Goal: Task Accomplishment & Management: Manage account settings

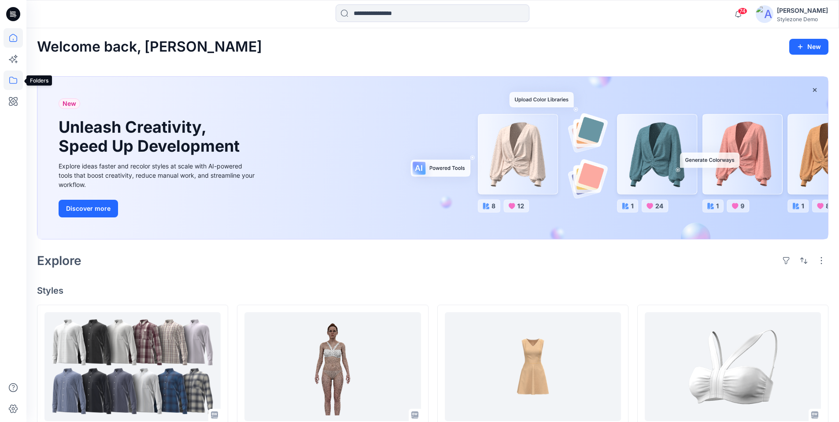
click at [17, 80] on icon at bounding box center [13, 79] width 19 height 19
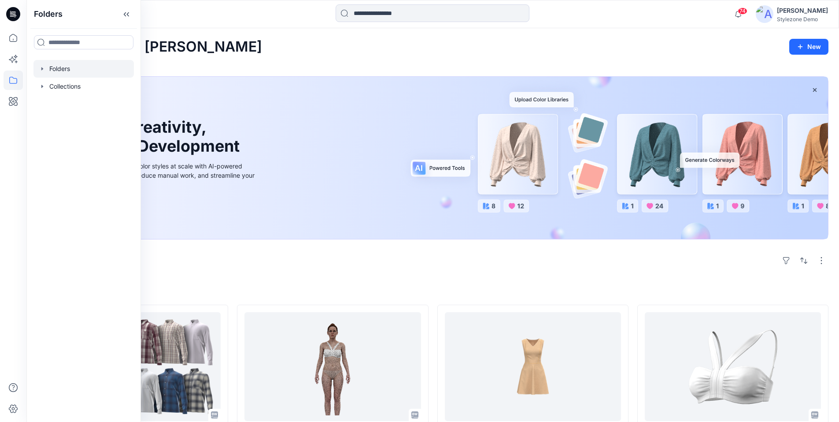
click at [43, 71] on icon "button" at bounding box center [42, 68] width 7 height 7
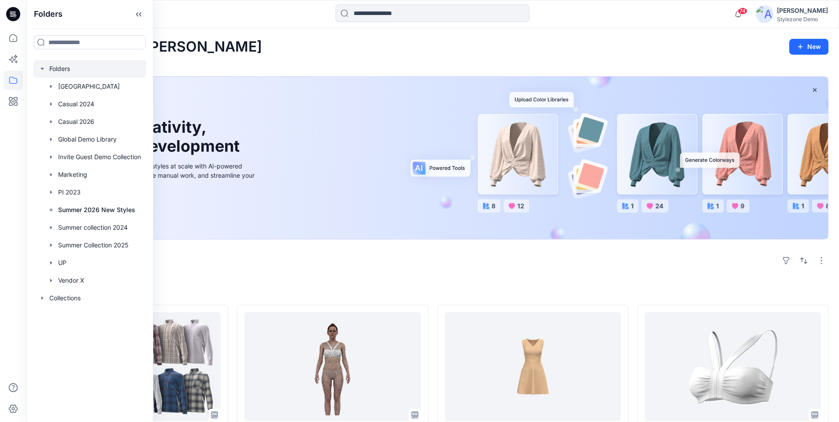
click at [42, 70] on icon "button" at bounding box center [42, 68] width 7 height 7
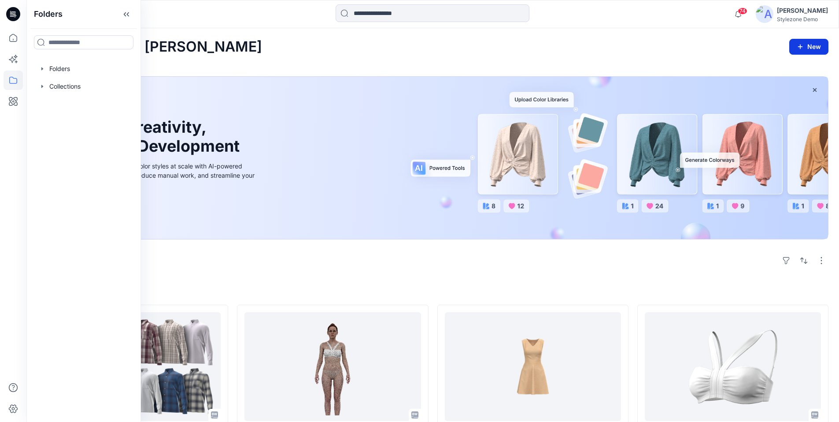
click at [813, 50] on button "New" at bounding box center [808, 47] width 39 height 16
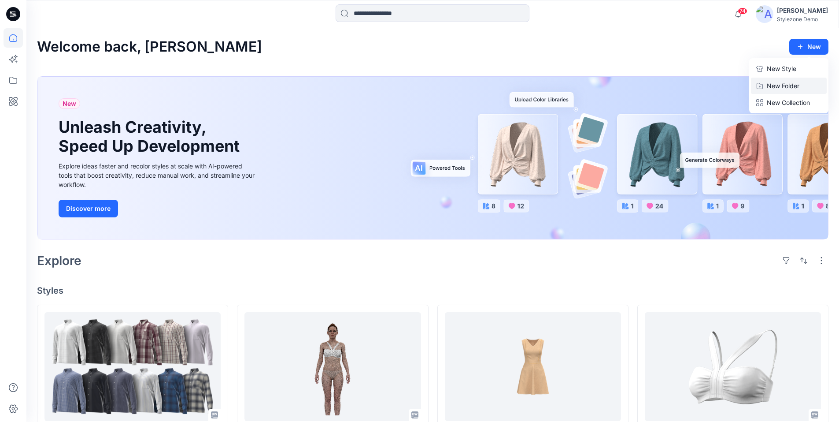
click at [792, 82] on p "New Folder" at bounding box center [783, 85] width 33 height 9
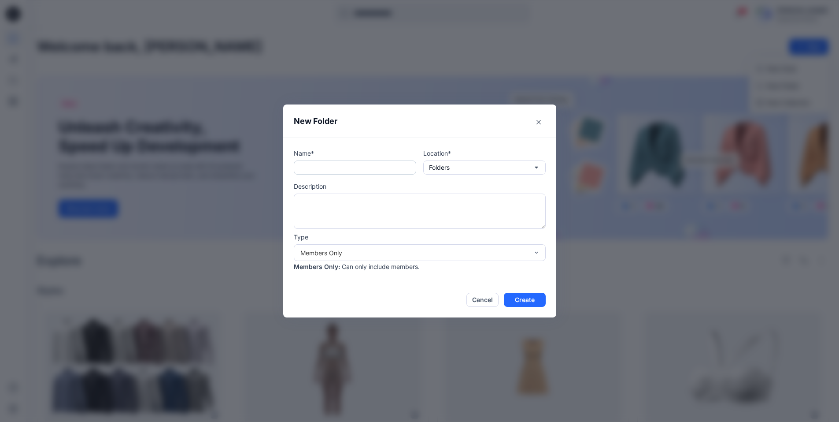
click at [327, 170] on input "text" at bounding box center [355, 167] width 122 height 14
type input "**********"
click at [376, 250] on div "Members Only" at bounding box center [414, 252] width 228 height 9
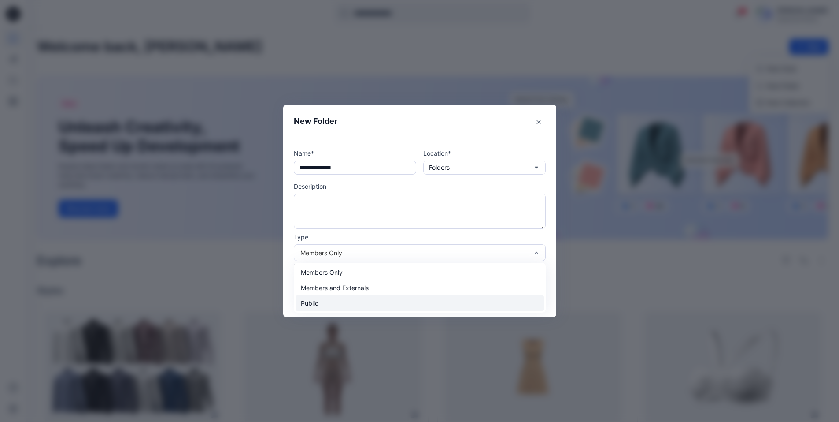
click at [308, 303] on div "Public" at bounding box center [420, 302] width 248 height 15
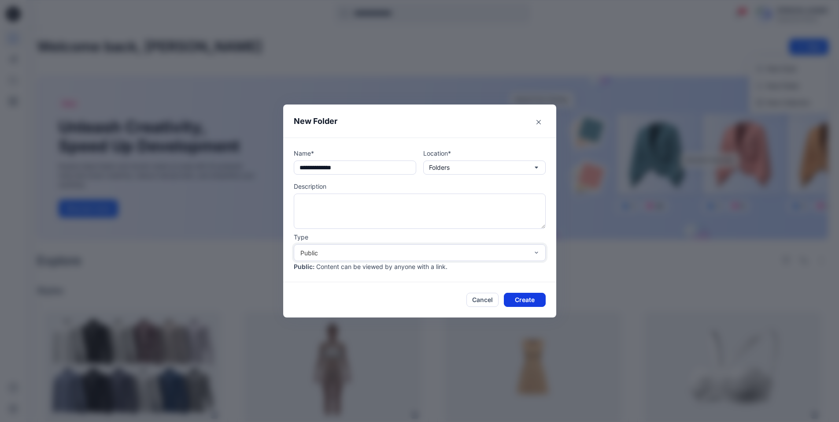
click at [531, 298] on button "Create" at bounding box center [525, 299] width 42 height 14
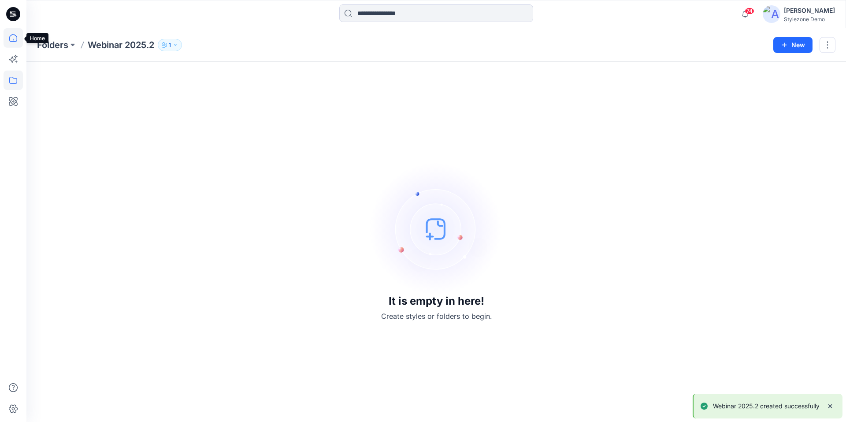
click at [15, 44] on icon at bounding box center [13, 37] width 19 height 19
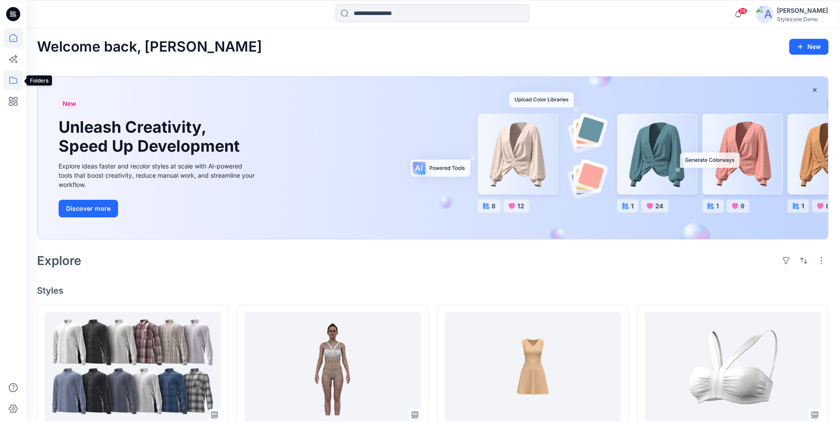
click at [14, 81] on icon at bounding box center [13, 79] width 19 height 19
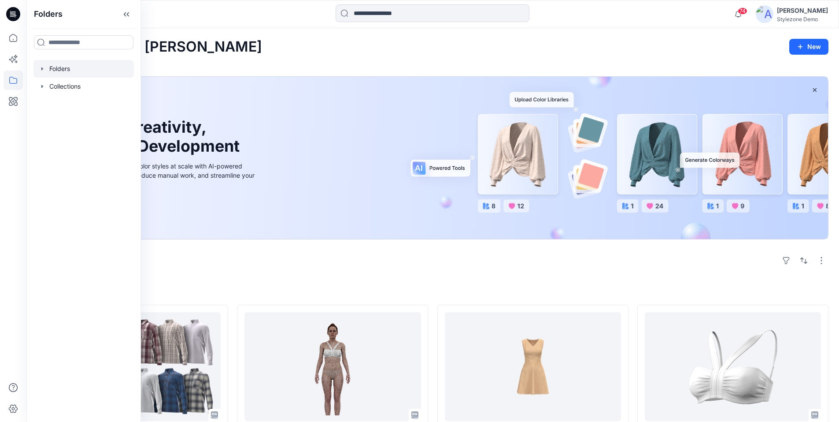
click at [46, 67] on div at bounding box center [83, 69] width 100 height 18
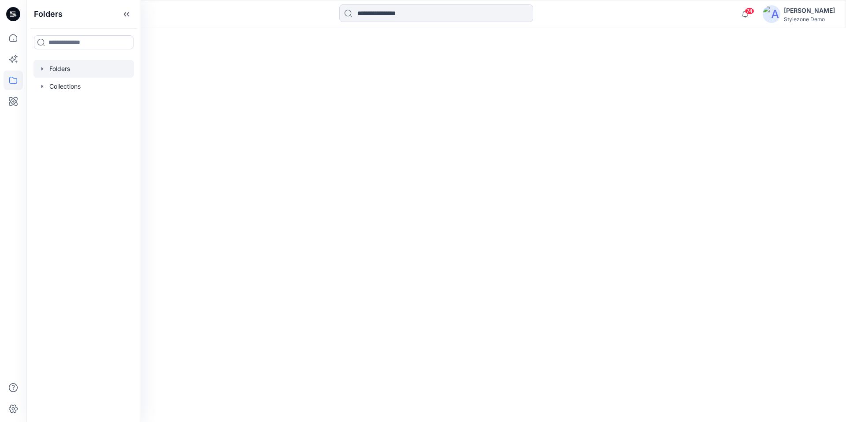
click at [42, 70] on icon "button" at bounding box center [42, 68] width 7 height 7
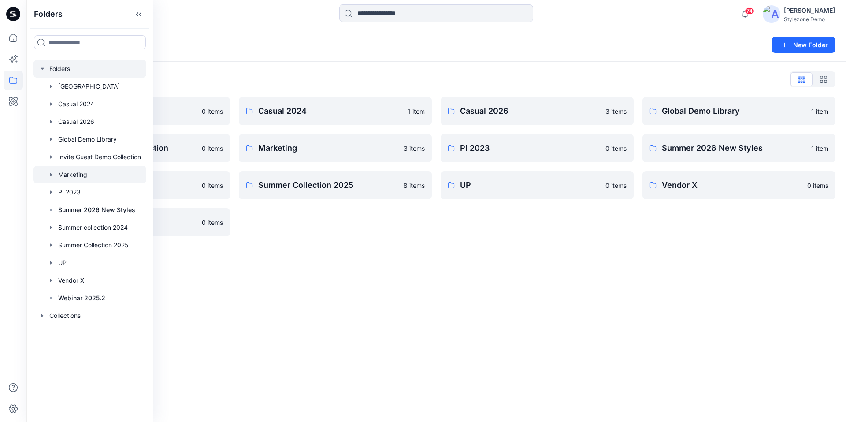
click at [70, 177] on div at bounding box center [89, 175] width 113 height 18
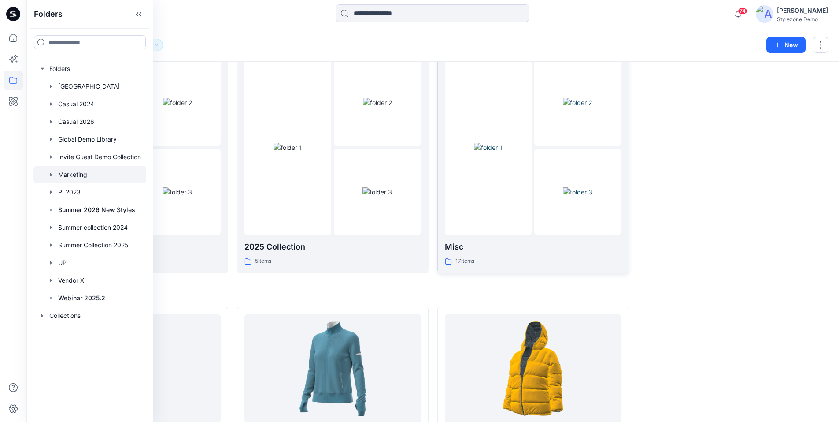
scroll to position [11, 0]
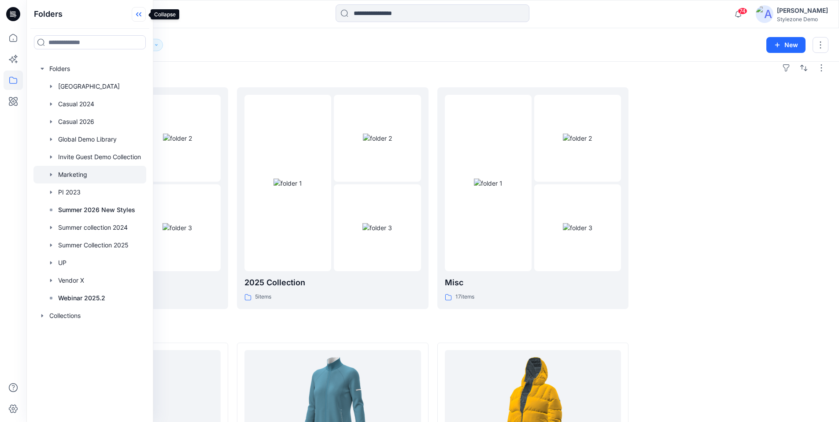
click at [143, 19] on icon at bounding box center [139, 14] width 14 height 15
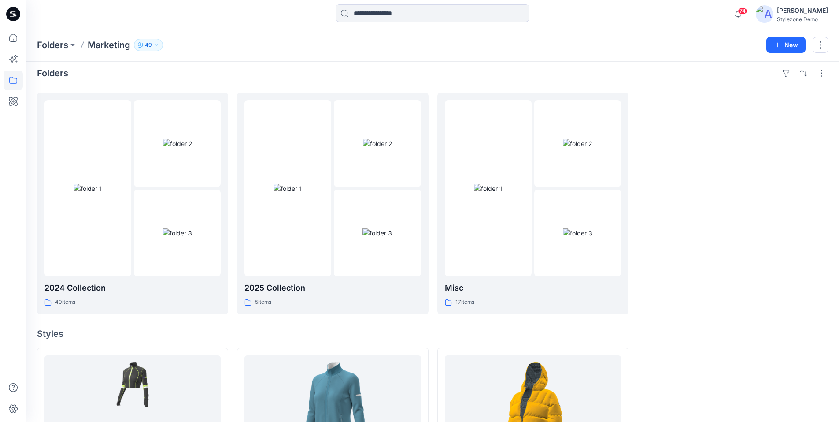
scroll to position [0, 0]
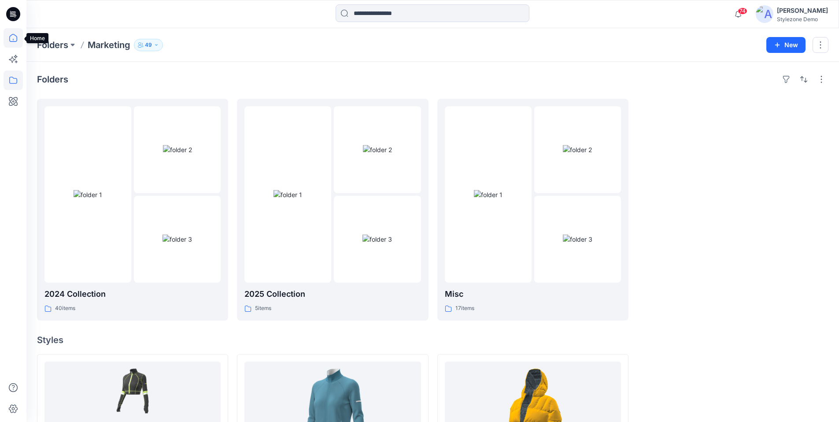
click at [17, 44] on icon at bounding box center [13, 37] width 19 height 19
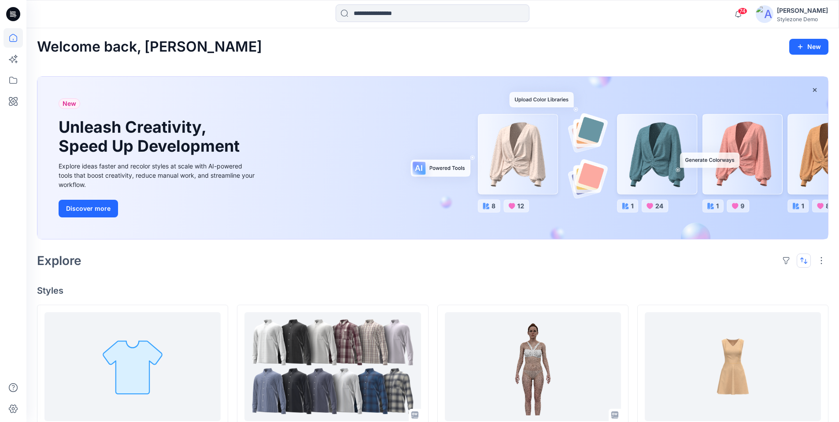
click at [805, 264] on button "button" at bounding box center [804, 260] width 14 height 14
click at [805, 263] on button "button" at bounding box center [804, 260] width 14 height 14
click at [790, 262] on button "button" at bounding box center [786, 260] width 14 height 14
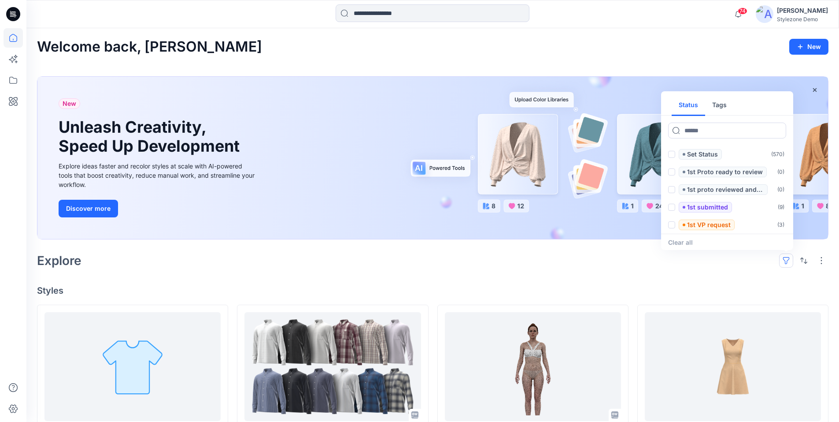
click at [719, 109] on button "Tags" at bounding box center [719, 105] width 29 height 21
click at [675, 226] on div "Approved" at bounding box center [692, 224] width 48 height 11
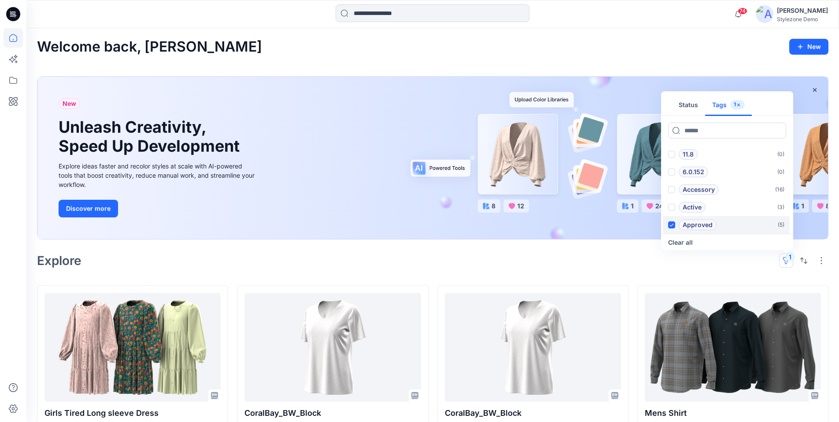
click at [671, 224] on icon at bounding box center [672, 224] width 4 height 3
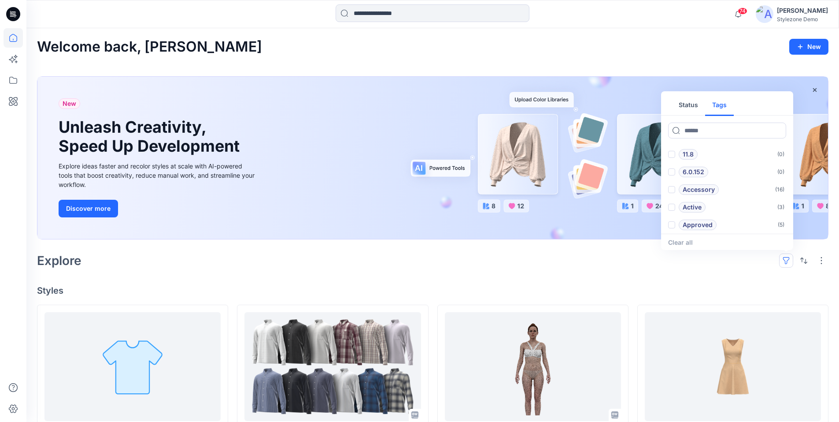
drag, startPoint x: 750, startPoint y: 255, endPoint x: 720, endPoint y: 240, distance: 34.1
click at [741, 252] on div "Explore Status Tags 11.8 ( 0 ) 6.0.152 ( 0 ) Accessory ( 16 ) Active ( 3 ) Appr…" at bounding box center [433, 260] width 792 height 21
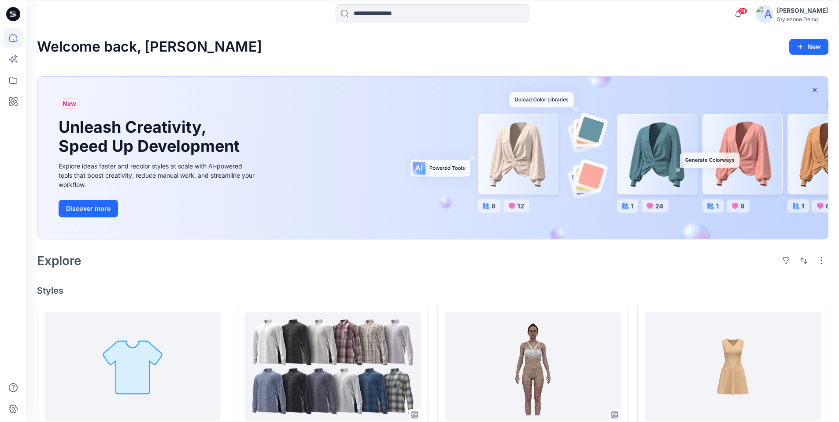
click at [735, 252] on div "Explore" at bounding box center [433, 260] width 792 height 21
click at [806, 259] on button "button" at bounding box center [804, 260] width 14 height 14
click at [810, 261] on button "button" at bounding box center [804, 260] width 14 height 14
click at [766, 284] on p "Last update" at bounding box center [774, 282] width 55 height 9
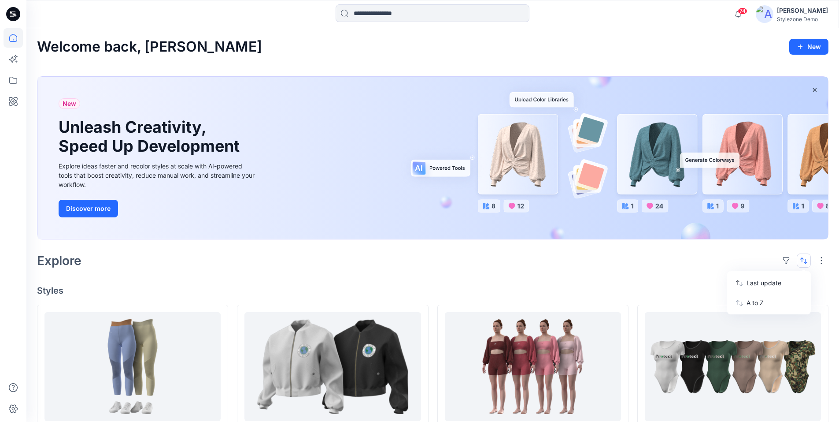
click at [15, 102] on icon at bounding box center [13, 101] width 19 height 19
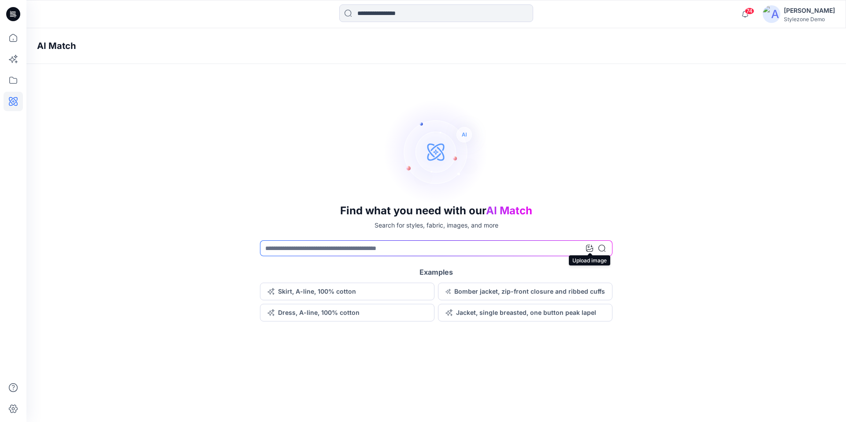
click at [587, 249] on icon at bounding box center [589, 247] width 7 height 7
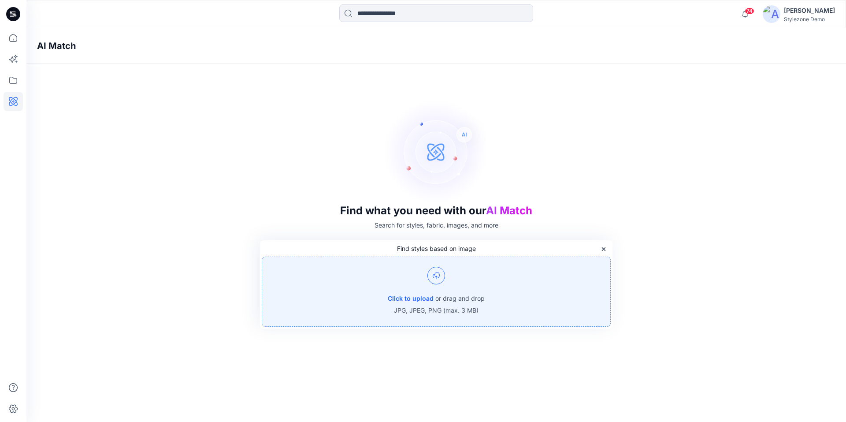
click at [439, 277] on img at bounding box center [436, 275] width 18 height 18
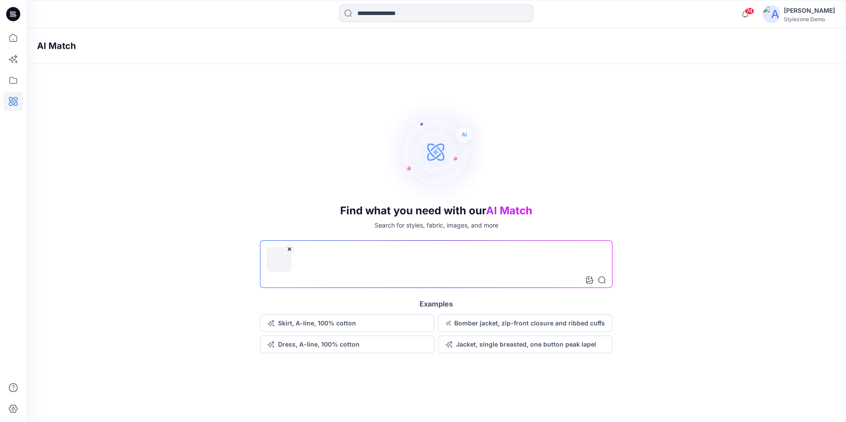
click at [340, 262] on input at bounding box center [436, 264] width 352 height 48
click at [603, 280] on icon at bounding box center [601, 279] width 7 height 7
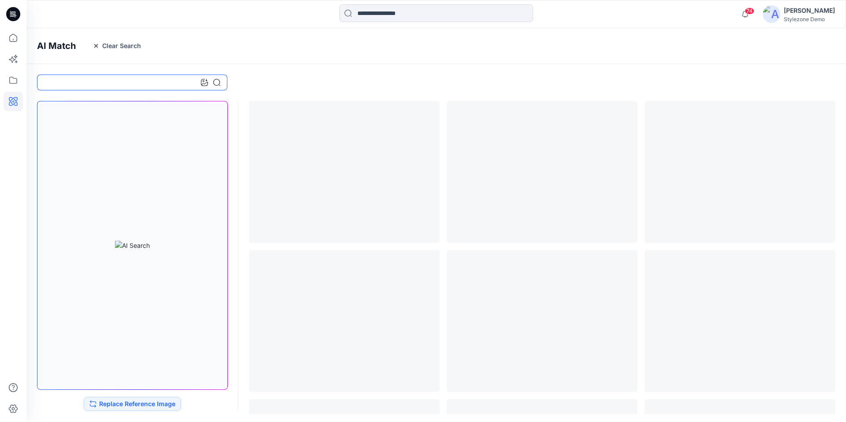
click at [72, 82] on input at bounding box center [132, 82] width 190 height 16
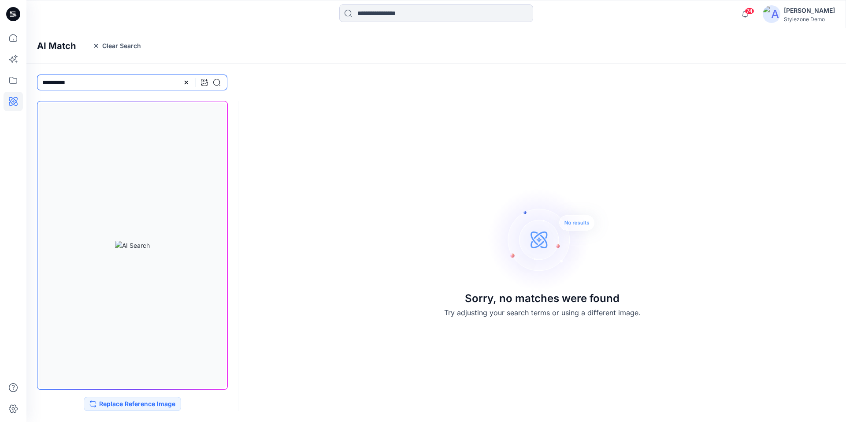
type input "**********"
click at [14, 38] on icon at bounding box center [13, 37] width 19 height 19
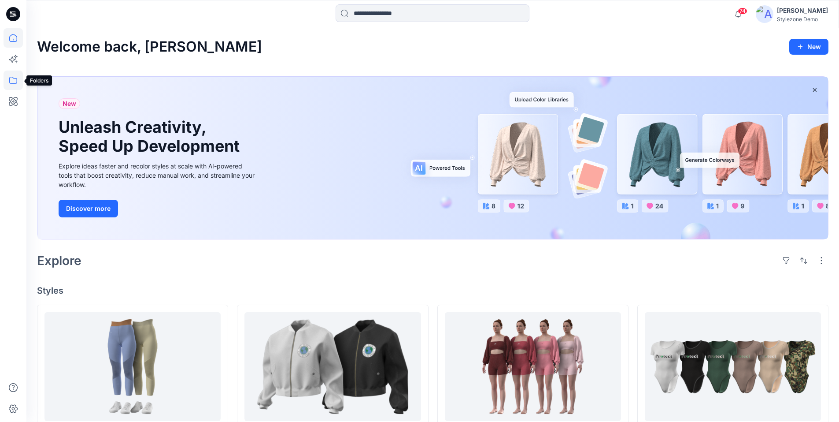
click at [16, 79] on icon at bounding box center [13, 79] width 19 height 19
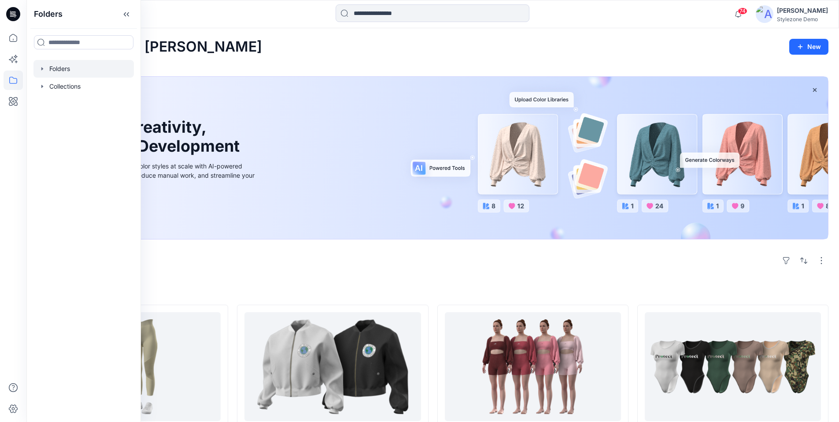
click at [45, 72] on div at bounding box center [83, 69] width 100 height 18
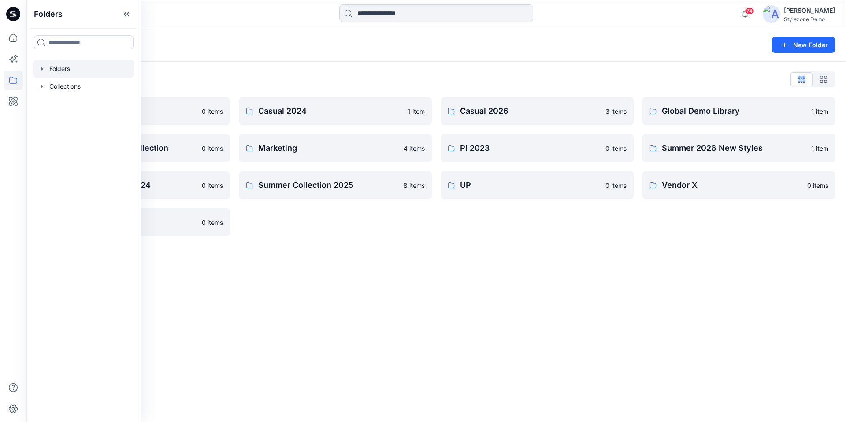
drag, startPoint x: 470, startPoint y: 292, endPoint x: 623, endPoint y: 260, distance: 155.8
click at [471, 292] on div "Folders New Folder Folders List Blocks Library 0 items Invite Guest Demo Collec…" at bounding box center [435, 224] width 819 height 393
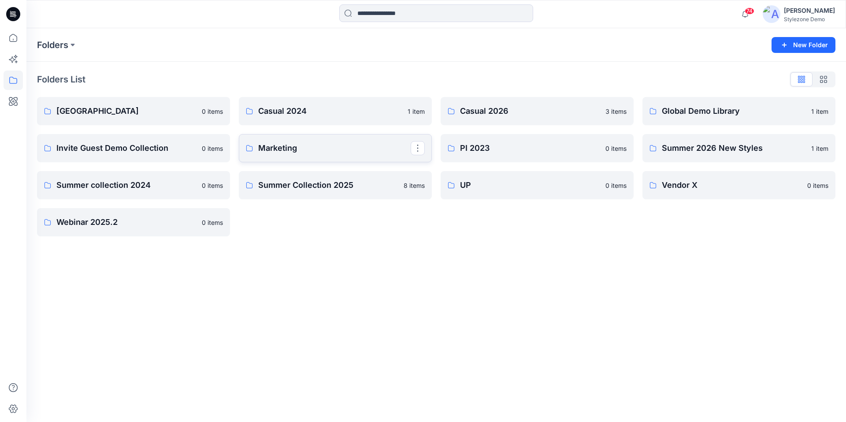
click at [294, 150] on p "Marketing" at bounding box center [334, 148] width 152 height 12
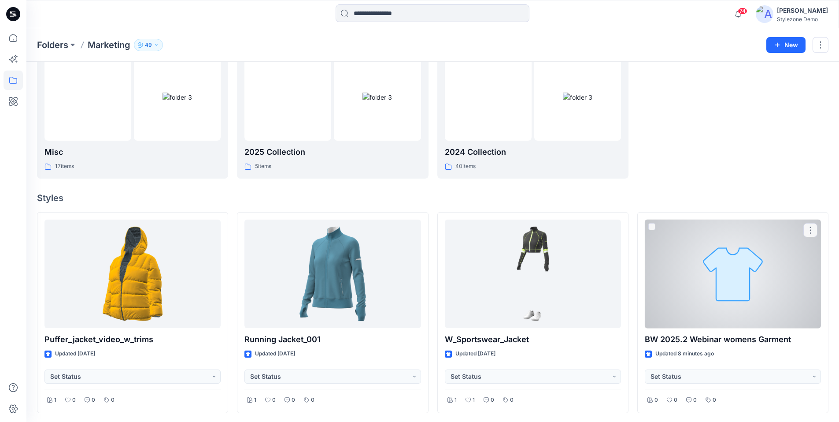
scroll to position [144, 0]
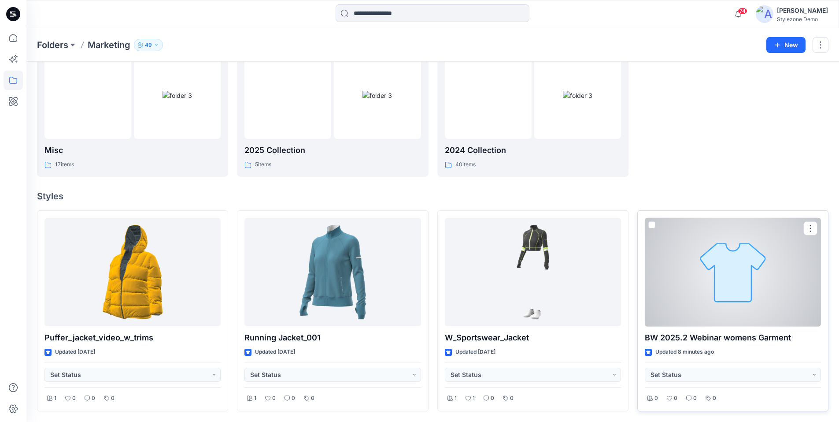
click at [715, 285] on div at bounding box center [733, 272] width 176 height 109
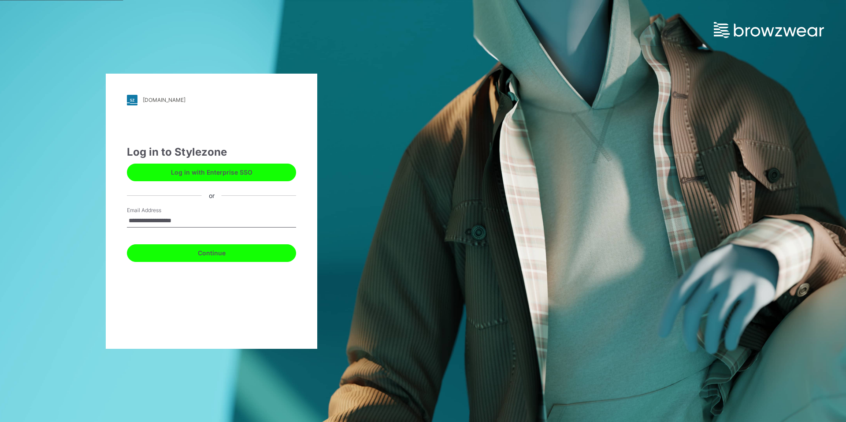
click at [211, 255] on button "Continue" at bounding box center [211, 253] width 169 height 18
click at [212, 254] on button "Continue" at bounding box center [211, 253] width 169 height 18
click at [214, 173] on button "Log in with Enterprise SSO" at bounding box center [211, 172] width 169 height 18
click at [210, 256] on button "Continue" at bounding box center [211, 253] width 169 height 18
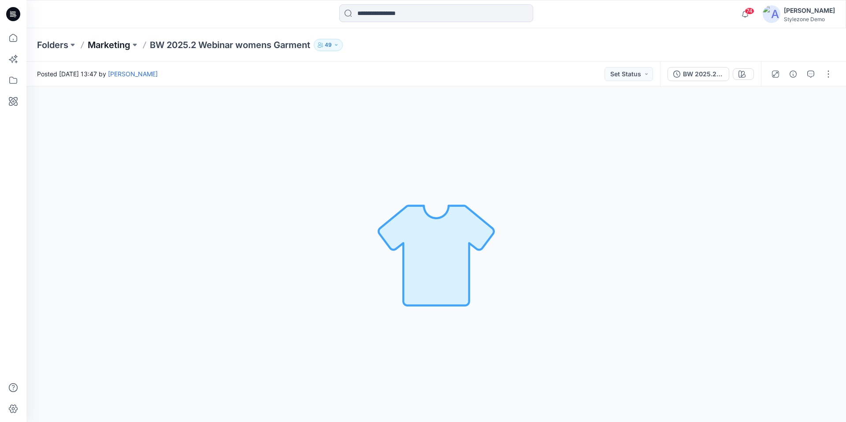
click at [97, 45] on p "Marketing" at bounding box center [109, 45] width 43 height 12
